Goal: Information Seeking & Learning: Learn about a topic

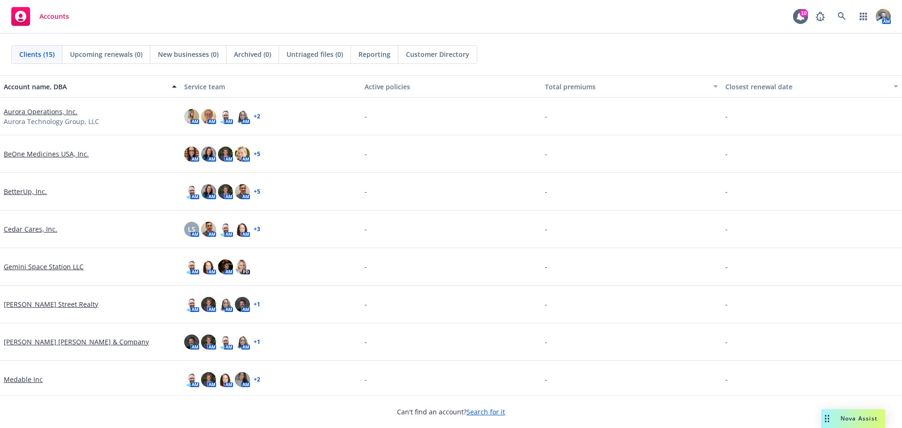
scroll to position [94, 0]
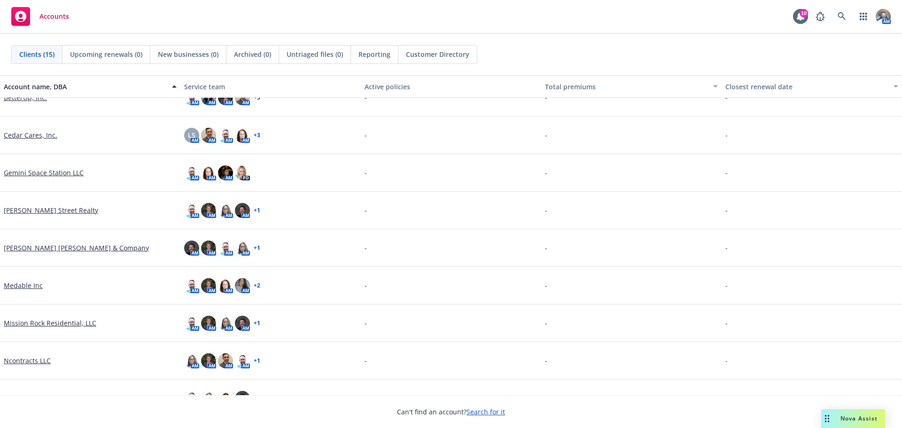
click at [45, 251] on link "[PERSON_NAME] [PERSON_NAME] & Company" at bounding box center [76, 248] width 145 height 10
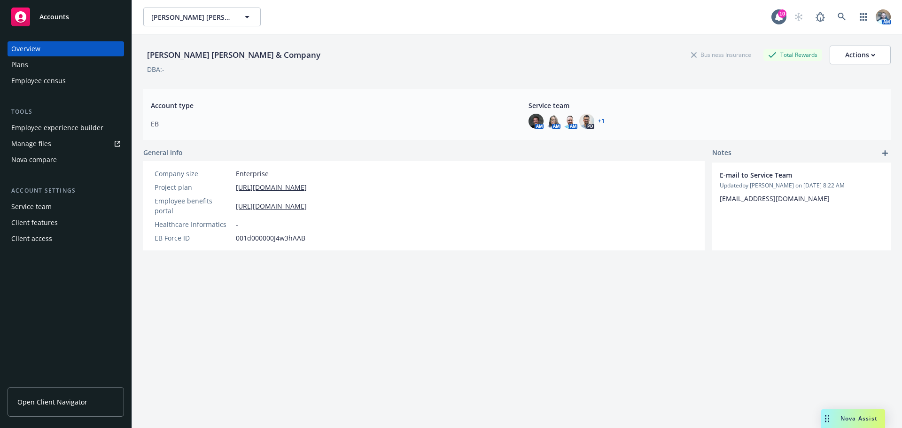
click at [18, 67] on div "Plans" at bounding box center [19, 64] width 17 height 15
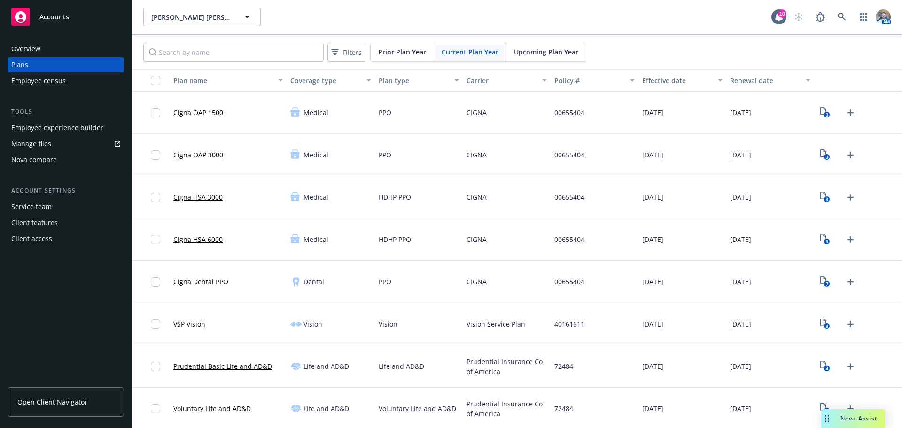
click at [196, 114] on link "Cigna OAP 1500" at bounding box center [198, 113] width 50 height 10
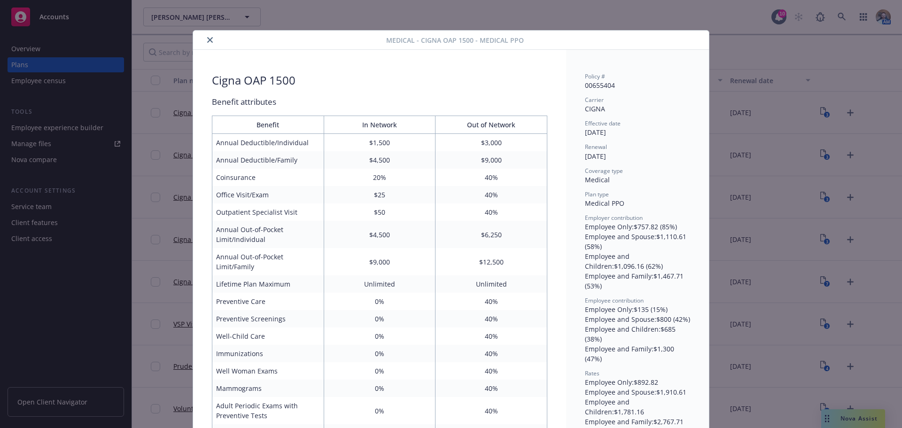
click at [225, 39] on div at bounding box center [291, 39] width 189 height 11
click at [199, 36] on div at bounding box center [291, 39] width 189 height 11
click at [201, 38] on div at bounding box center [291, 39] width 189 height 11
click at [204, 39] on button "close" at bounding box center [209, 39] width 11 height 11
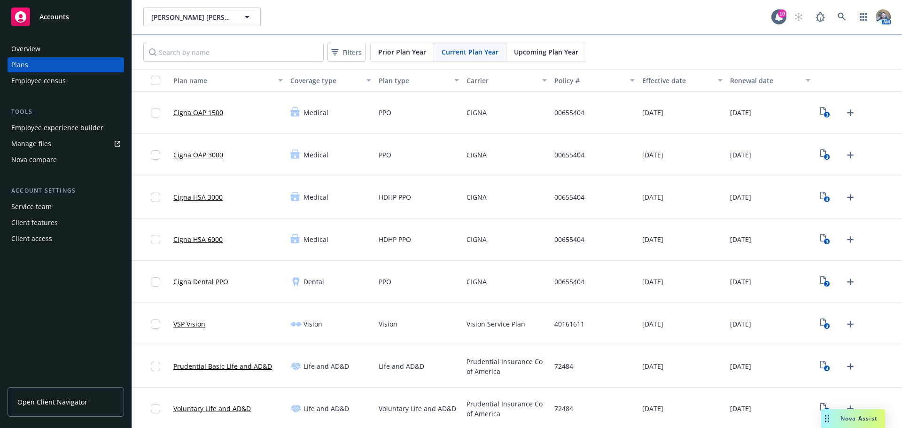
click at [197, 157] on link "Cigna OAP 3000" at bounding box center [198, 155] width 50 height 10
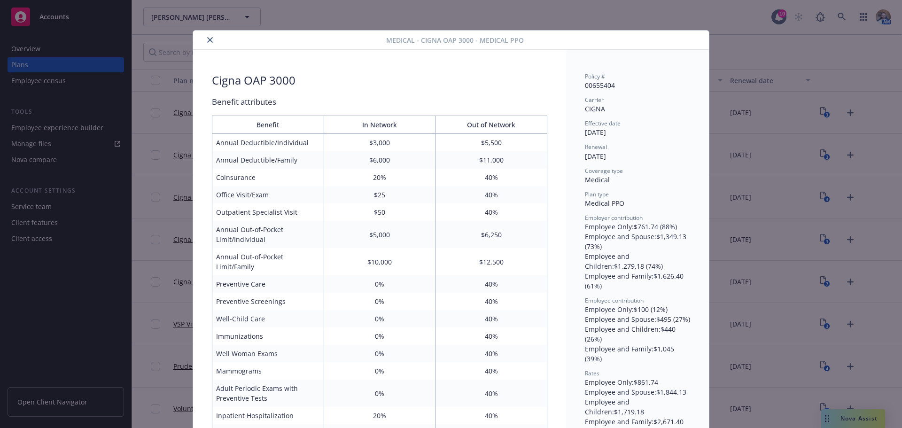
scroll to position [28, 0]
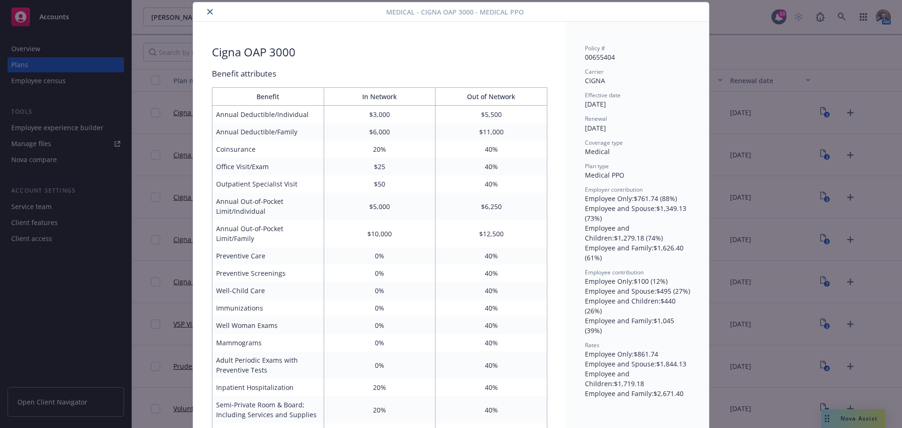
click at [204, 10] on button "close" at bounding box center [209, 11] width 11 height 11
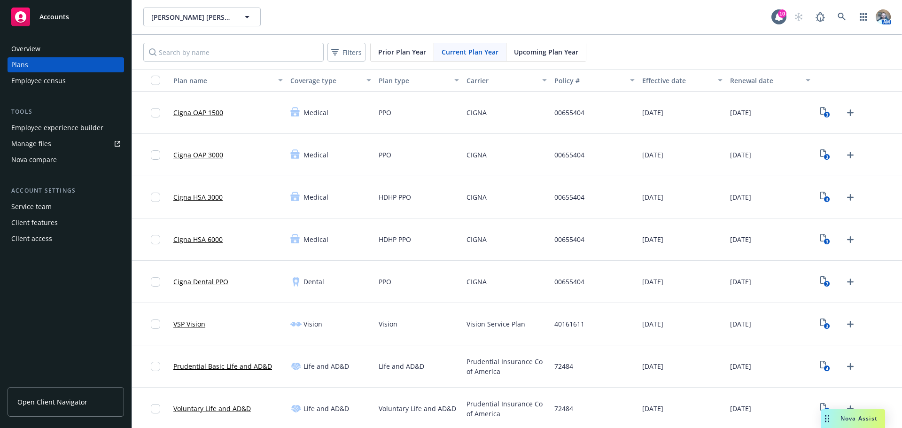
click at [200, 201] on link "Cigna HSA 3000" at bounding box center [197, 197] width 49 height 10
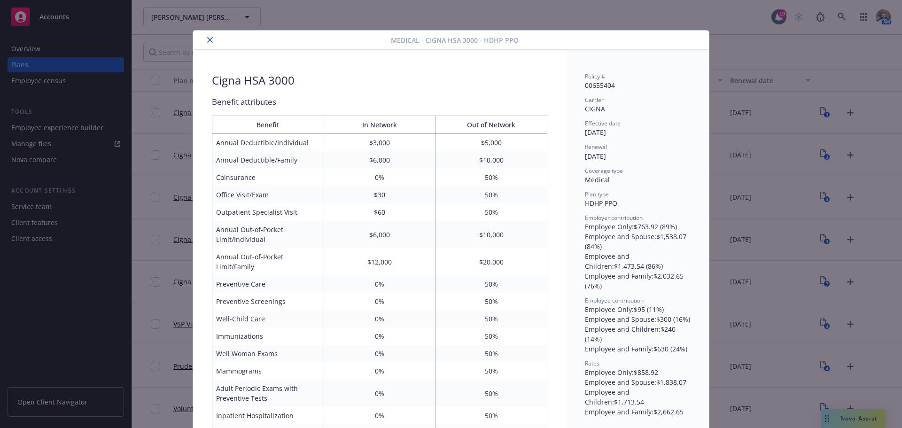
click at [211, 36] on div at bounding box center [294, 39] width 194 height 11
click at [209, 39] on icon "close" at bounding box center [210, 40] width 6 height 6
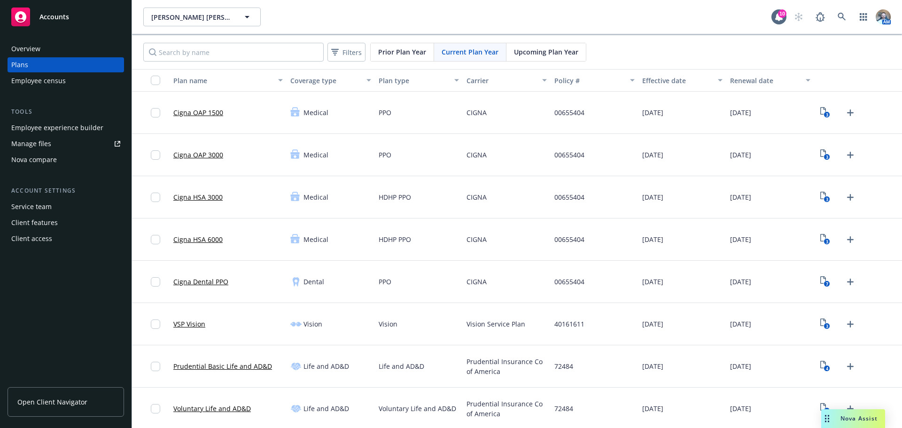
click at [204, 155] on link "Cigna OAP 3000" at bounding box center [198, 155] width 50 height 10
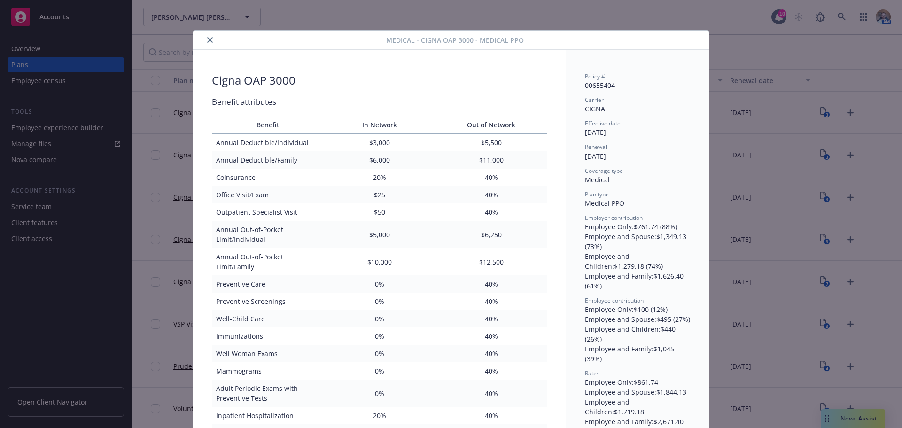
scroll to position [28, 0]
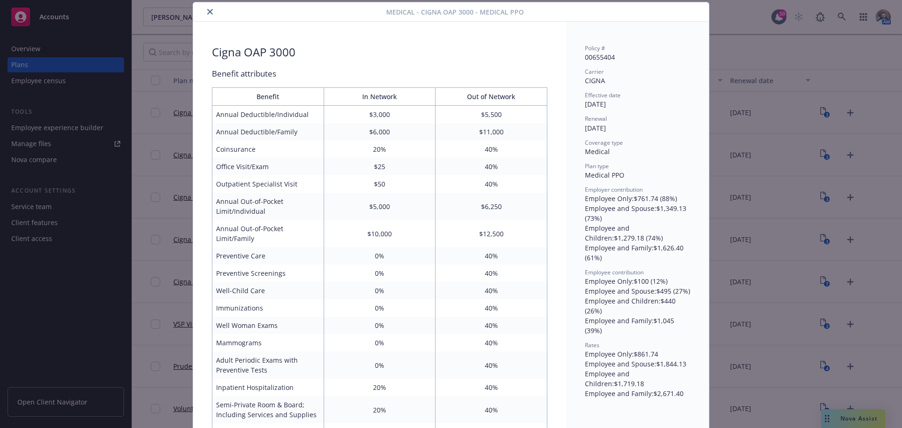
click at [207, 12] on icon "close" at bounding box center [210, 12] width 6 height 6
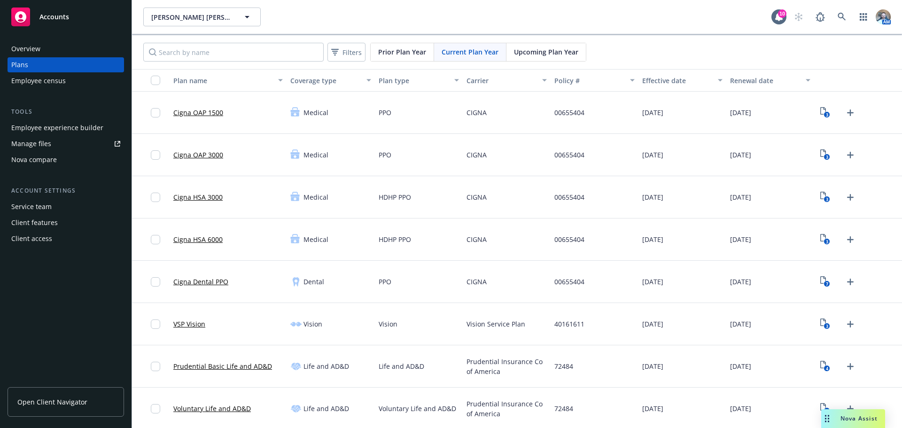
click at [214, 115] on link "Cigna OAP 1500" at bounding box center [198, 113] width 50 height 10
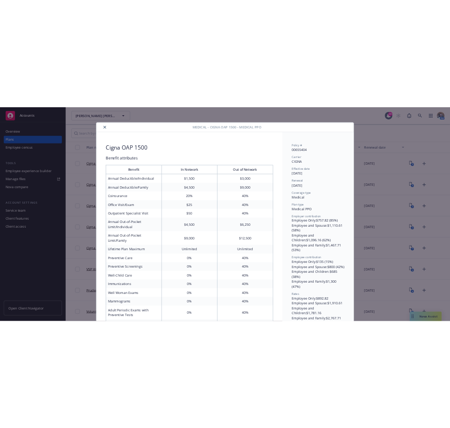
scroll to position [28, 0]
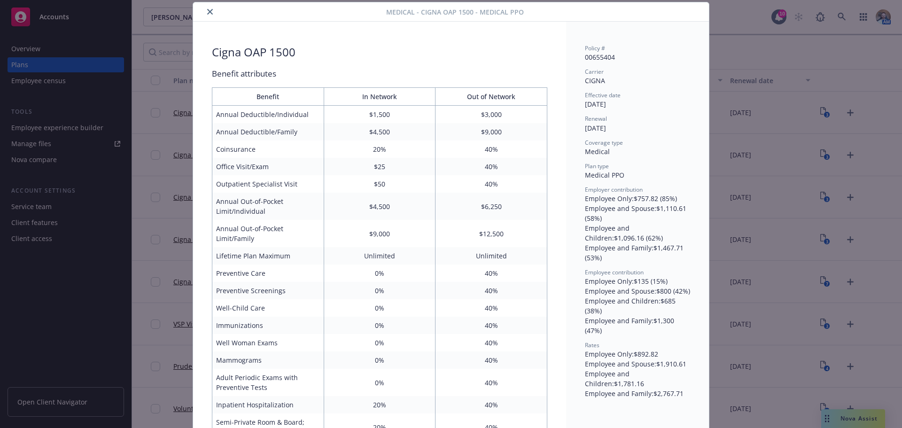
click at [204, 12] on button "close" at bounding box center [209, 11] width 11 height 11
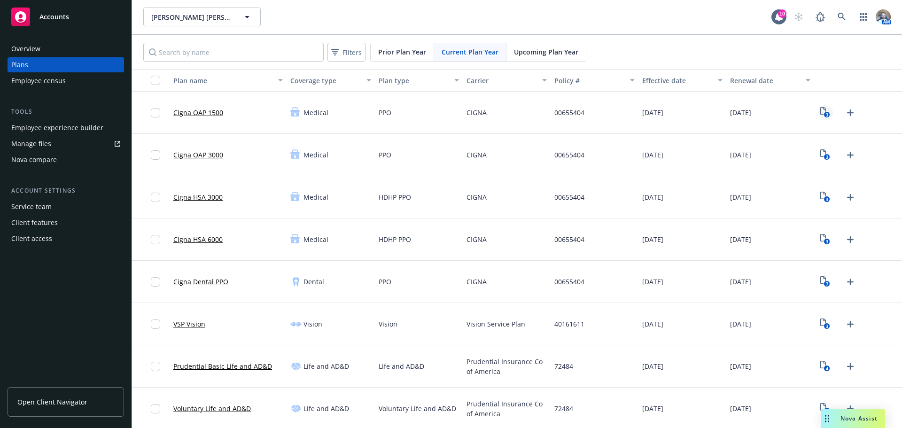
click at [826, 114] on text "3" at bounding box center [827, 115] width 2 height 6
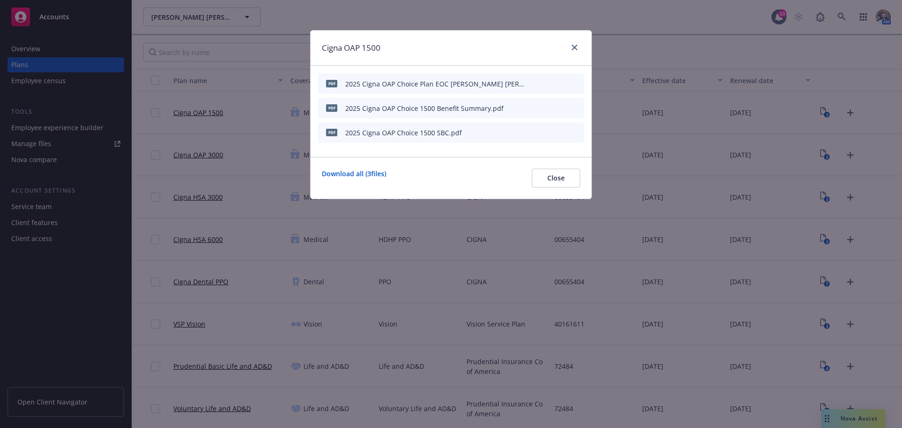
click at [559, 109] on icon "preview file" at bounding box center [560, 107] width 8 height 7
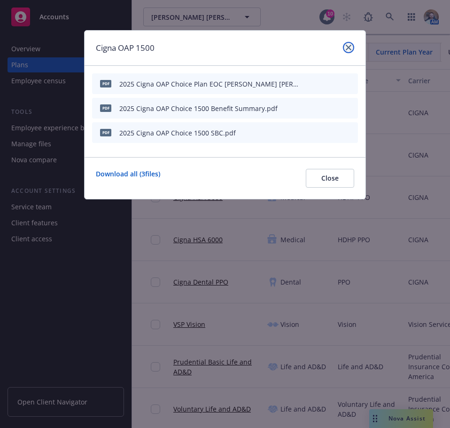
click at [347, 49] on icon "close" at bounding box center [349, 48] width 6 height 6
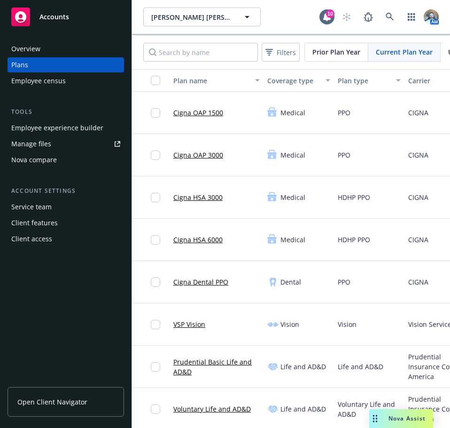
click at [203, 279] on link "Cigna Dental PPO" at bounding box center [200, 282] width 55 height 10
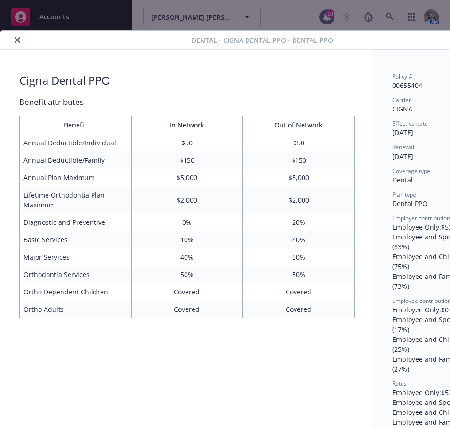
scroll to position [26, 0]
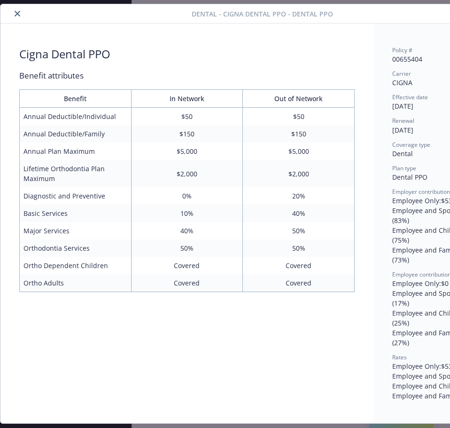
click at [13, 17] on button "close" at bounding box center [17, 13] width 11 height 11
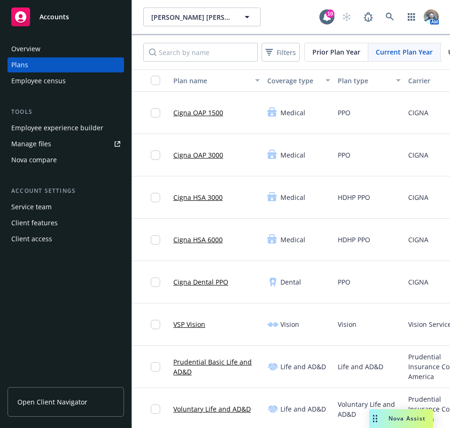
click at [201, 116] on link "Cigna OAP 1500" at bounding box center [198, 113] width 50 height 10
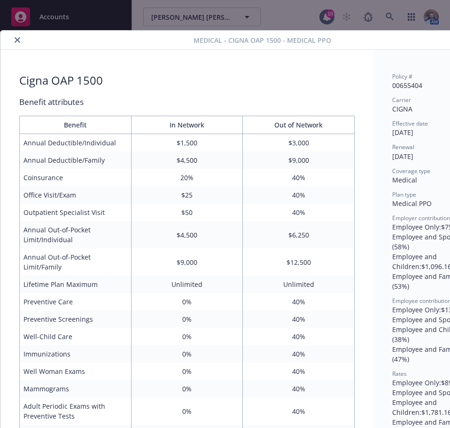
click at [16, 43] on button "close" at bounding box center [17, 39] width 11 height 11
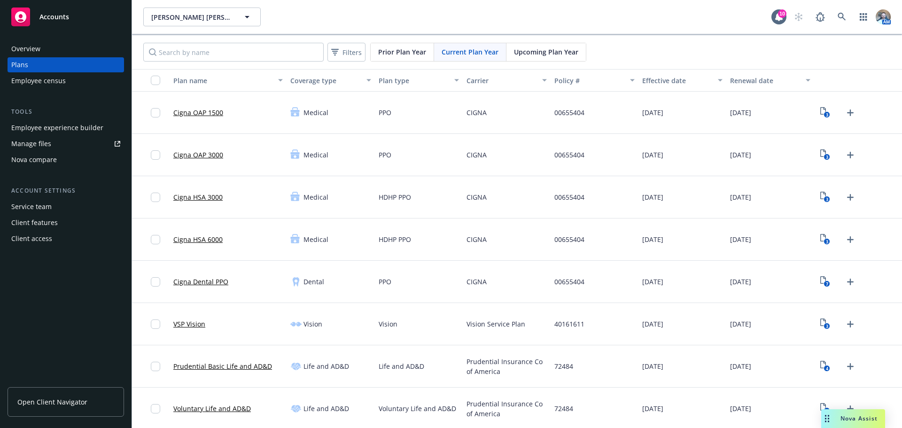
click at [209, 115] on link "Cigna OAP 1500" at bounding box center [198, 113] width 50 height 10
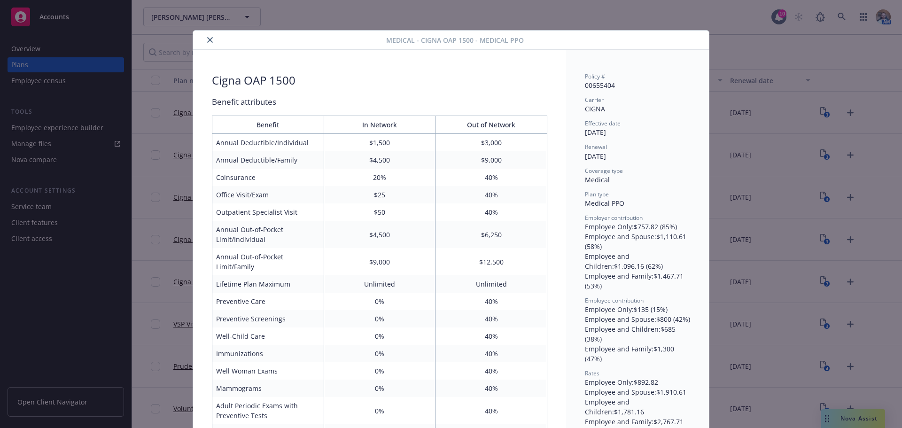
click at [210, 37] on button "close" at bounding box center [209, 39] width 11 height 11
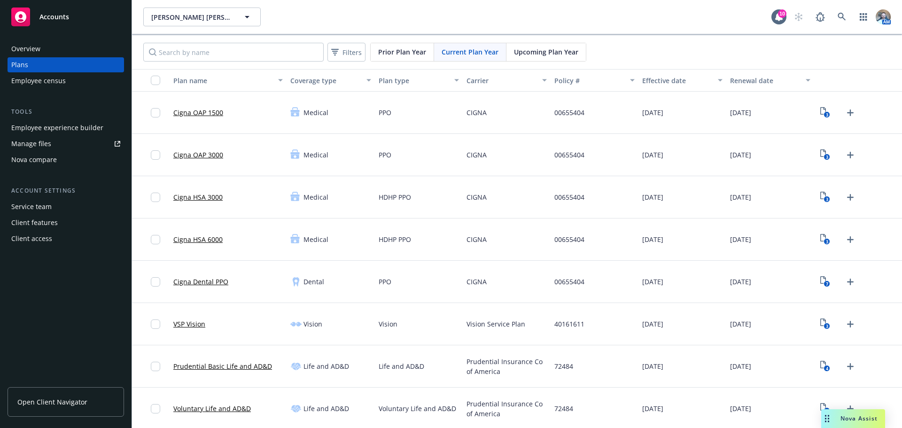
click at [196, 160] on div "Cigna OAP 3000" at bounding box center [198, 155] width 50 height 31
click at [197, 158] on link "Cigna OAP 3000" at bounding box center [198, 155] width 50 height 10
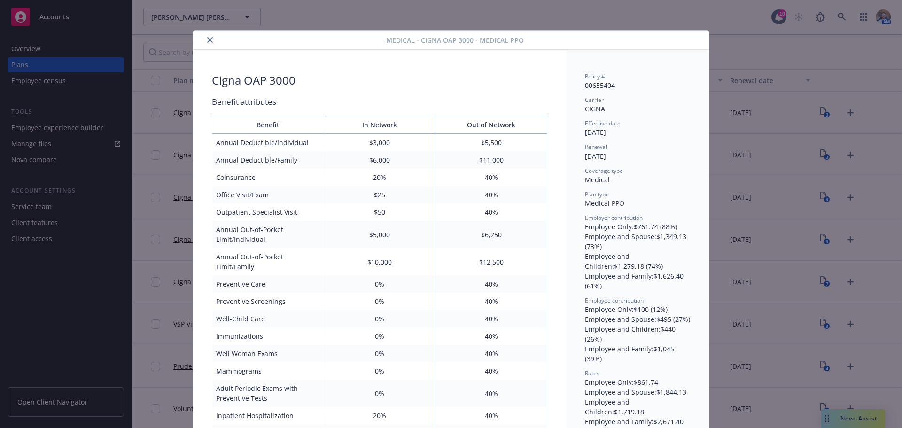
click at [204, 42] on button "close" at bounding box center [209, 39] width 11 height 11
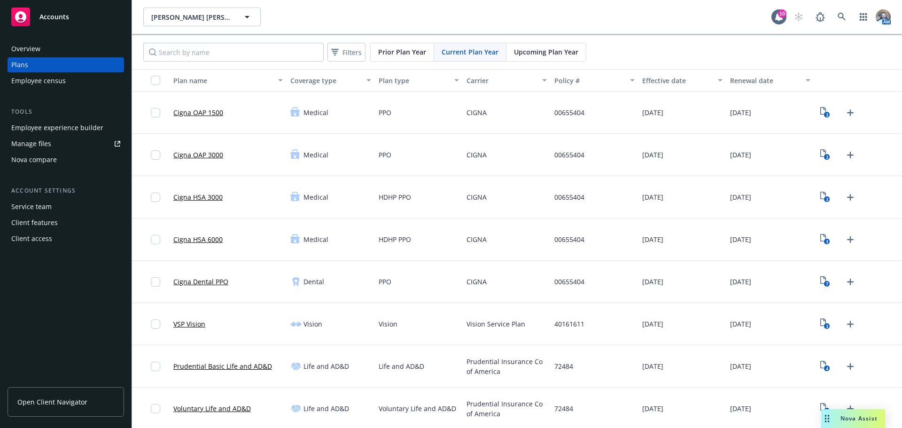
click at [199, 197] on link "Cigna HSA 3000" at bounding box center [197, 197] width 49 height 10
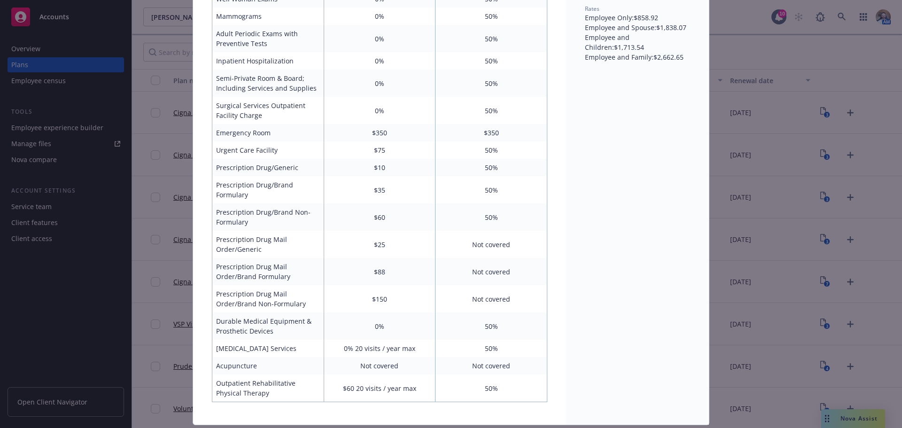
scroll to position [357, 0]
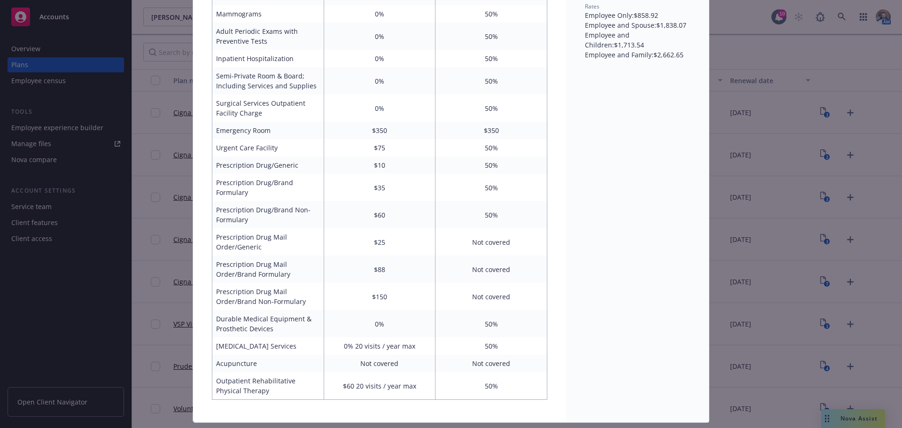
click at [144, 258] on div "Medical - Cigna HSA 3000 - HDHP PPO Cigna HSA 3000 Benefit attributes Benefit I…" at bounding box center [451, 214] width 902 height 428
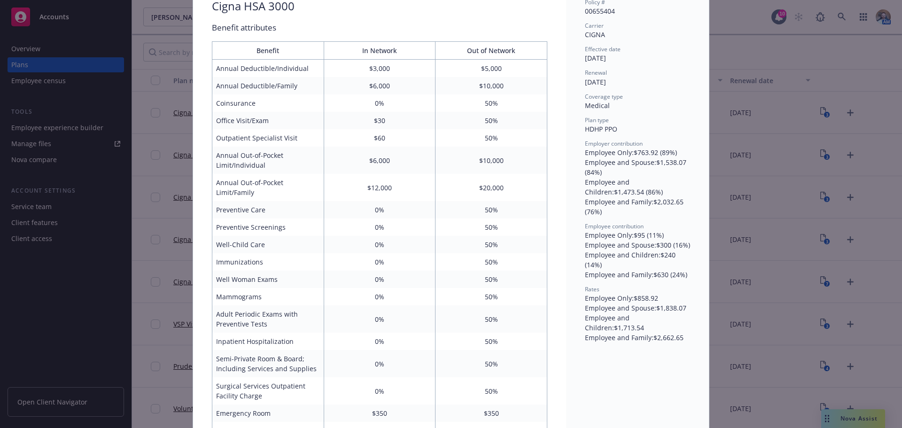
scroll to position [0, 0]
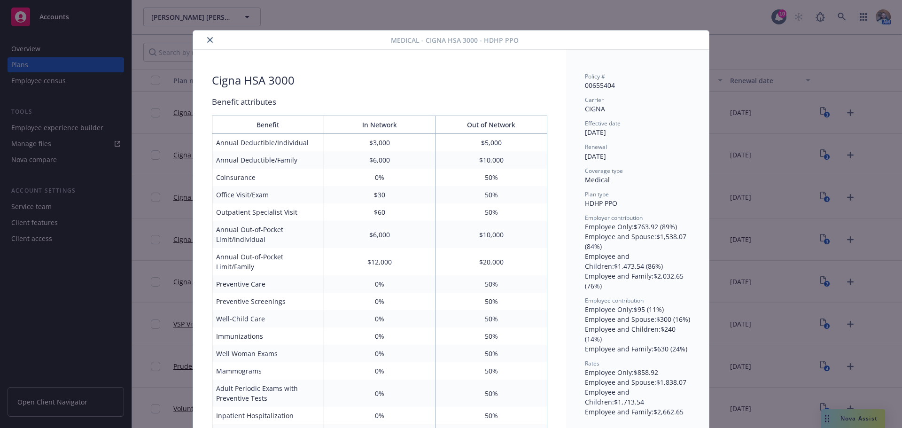
click at [207, 40] on icon "close" at bounding box center [210, 40] width 6 height 6
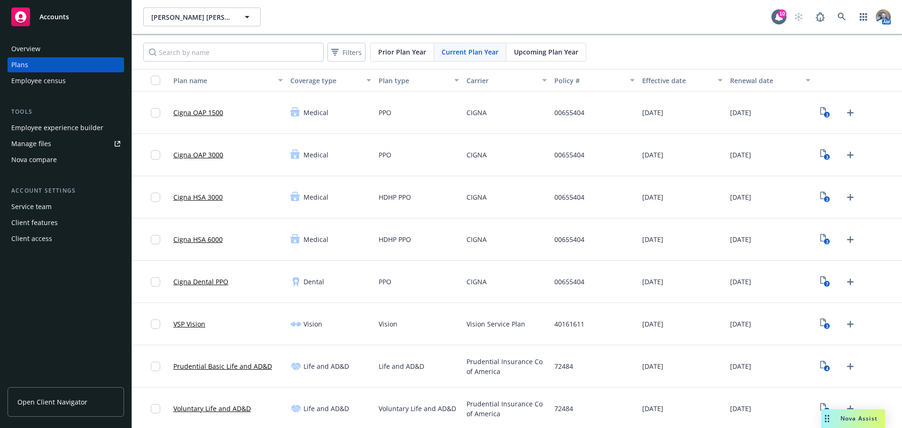
click at [210, 243] on link "Cigna HSA 6000" at bounding box center [197, 239] width 49 height 10
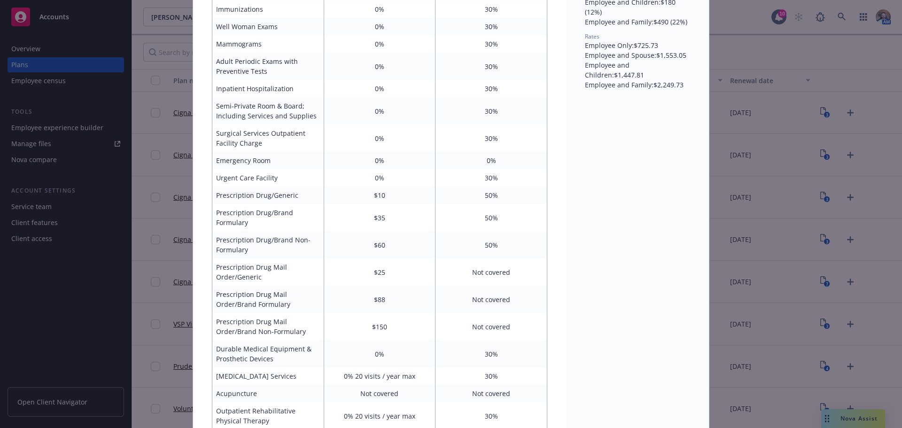
scroll to position [357, 0]
